Goal: Information Seeking & Learning: Learn about a topic

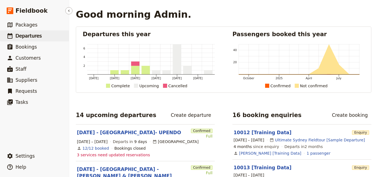
click at [59, 34] on link "​ Departures" at bounding box center [34, 35] width 69 height 11
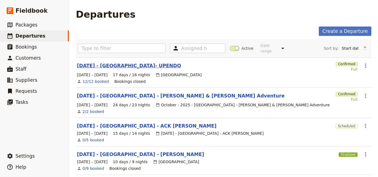
click at [130, 63] on link "SEP 2025 - TANZANIA- UPENDO" at bounding box center [129, 66] width 104 height 7
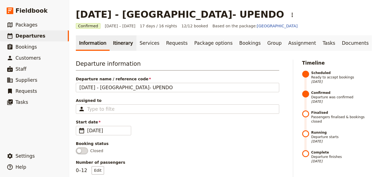
click at [119, 46] on link "Itinerary" at bounding box center [123, 42] width 27 height 15
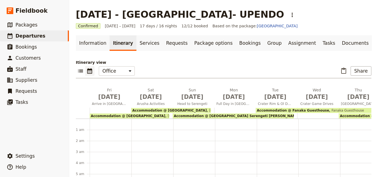
scroll to position [61, 0]
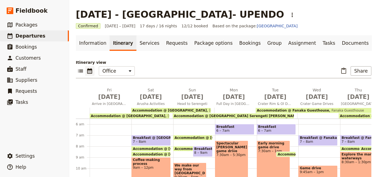
click at [127, 116] on span "Accommodation @ Outpost Lodge" at bounding box center [128, 116] width 74 height 4
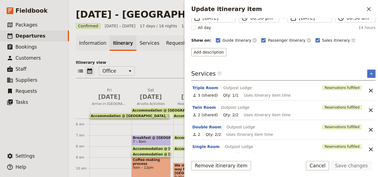
scroll to position [61, 0]
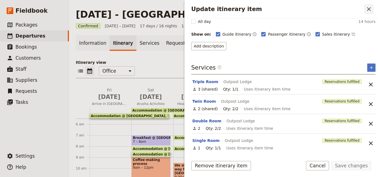
click at [372, 9] on button "​" at bounding box center [368, 8] width 9 height 9
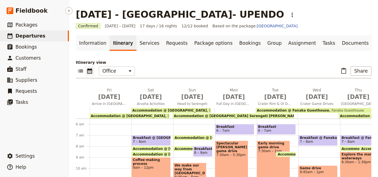
click at [41, 33] on link "​ Departures" at bounding box center [34, 35] width 69 height 11
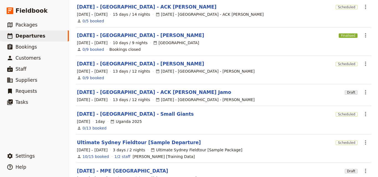
scroll to position [166, 0]
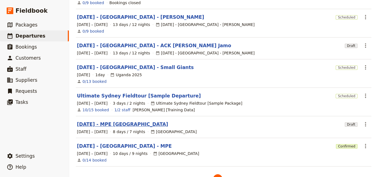
click at [110, 121] on link "Nov 2025 - MPE Morocco" at bounding box center [122, 124] width 91 height 7
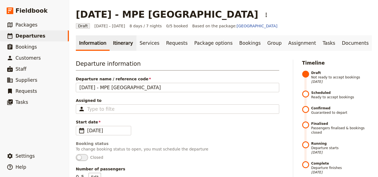
click at [124, 44] on link "Itinerary" at bounding box center [123, 42] width 27 height 15
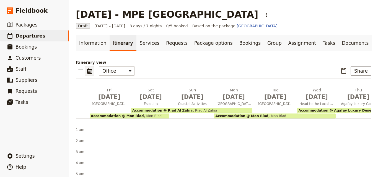
scroll to position [61, 0]
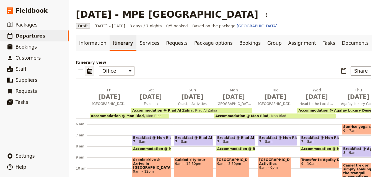
click at [123, 116] on span "Accommodation @ Mon Riad" at bounding box center [117, 116] width 53 height 4
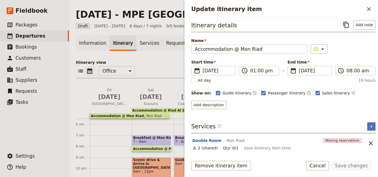
scroll to position [0, 0]
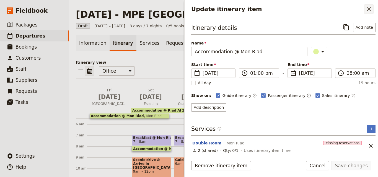
click at [369, 10] on icon "Close drawer" at bounding box center [369, 9] width 4 height 4
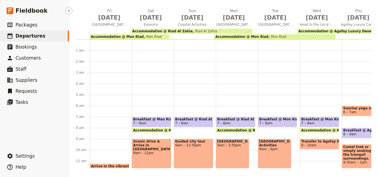
click at [29, 35] on span "Departures" at bounding box center [30, 36] width 30 height 6
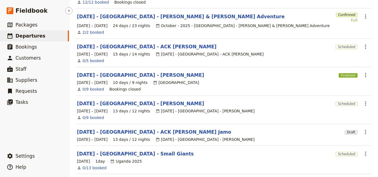
scroll to position [75, 0]
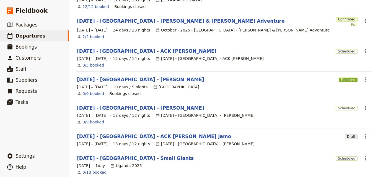
click at [137, 48] on link "NOV 2025 - KENYA - ACK JESSICA" at bounding box center [146, 51] width 139 height 7
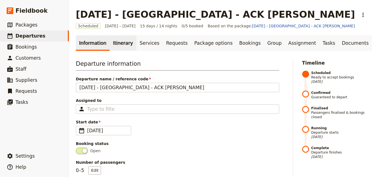
click at [110, 44] on link "Itinerary" at bounding box center [123, 42] width 27 height 15
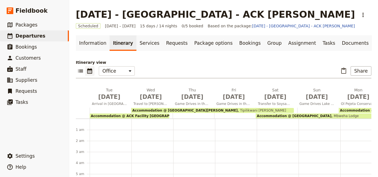
scroll to position [61, 0]
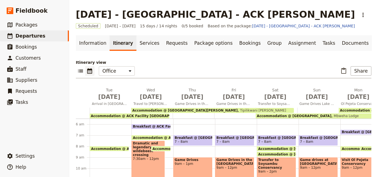
click at [111, 117] on span "Accommodation @ ACK Facility Nairobi" at bounding box center [140, 116] width 98 height 4
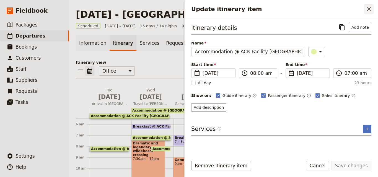
click at [371, 11] on icon "Close drawer" at bounding box center [369, 9] width 7 height 7
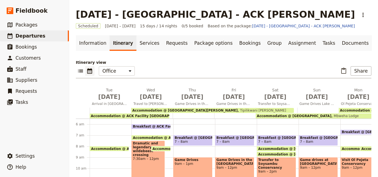
click at [238, 110] on span "Tipilikwani Mara Camp" at bounding box center [262, 111] width 48 height 4
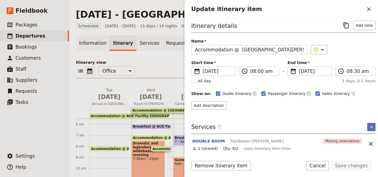
scroll to position [2, 0]
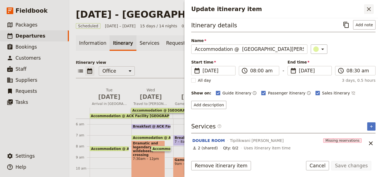
click at [367, 8] on icon "Close drawer" at bounding box center [369, 9] width 4 height 4
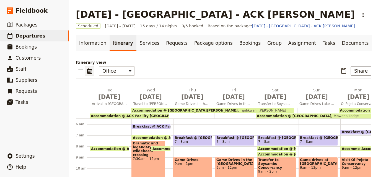
click at [331, 117] on span "Mbweha Lodge" at bounding box center [344, 116] width 27 height 4
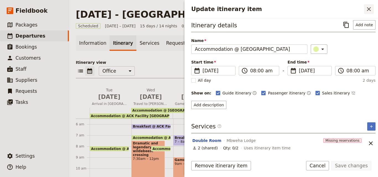
click at [368, 9] on icon "Close drawer" at bounding box center [369, 9] width 7 height 7
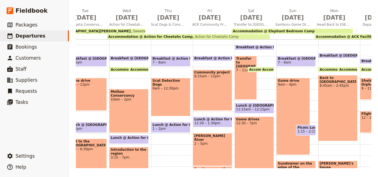
scroll to position [0, 352]
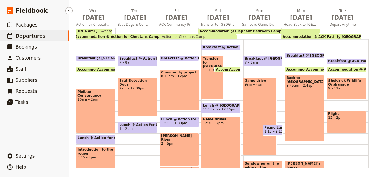
click at [40, 37] on link "​ Departures" at bounding box center [34, 35] width 69 height 11
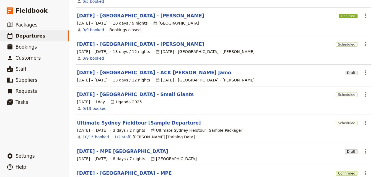
scroll to position [178, 0]
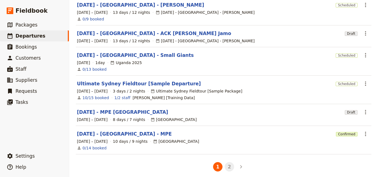
click at [225, 162] on button "2" at bounding box center [229, 166] width 9 height 9
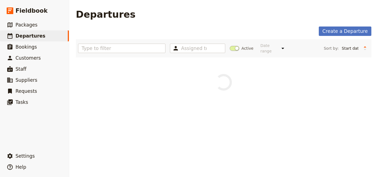
scroll to position [0, 0]
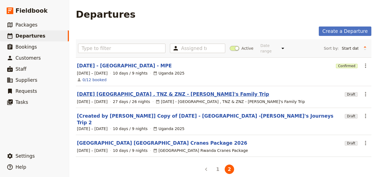
click at [166, 91] on link "FEB 2026 UGA , TNZ & ZNZ - Adrian's Family Trip" at bounding box center [173, 94] width 192 height 7
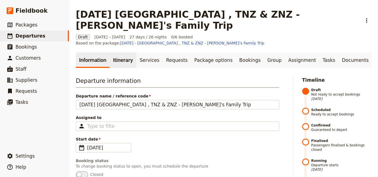
click at [120, 53] on link "Itinerary" at bounding box center [123, 60] width 27 height 15
